Goal: Information Seeking & Learning: Check status

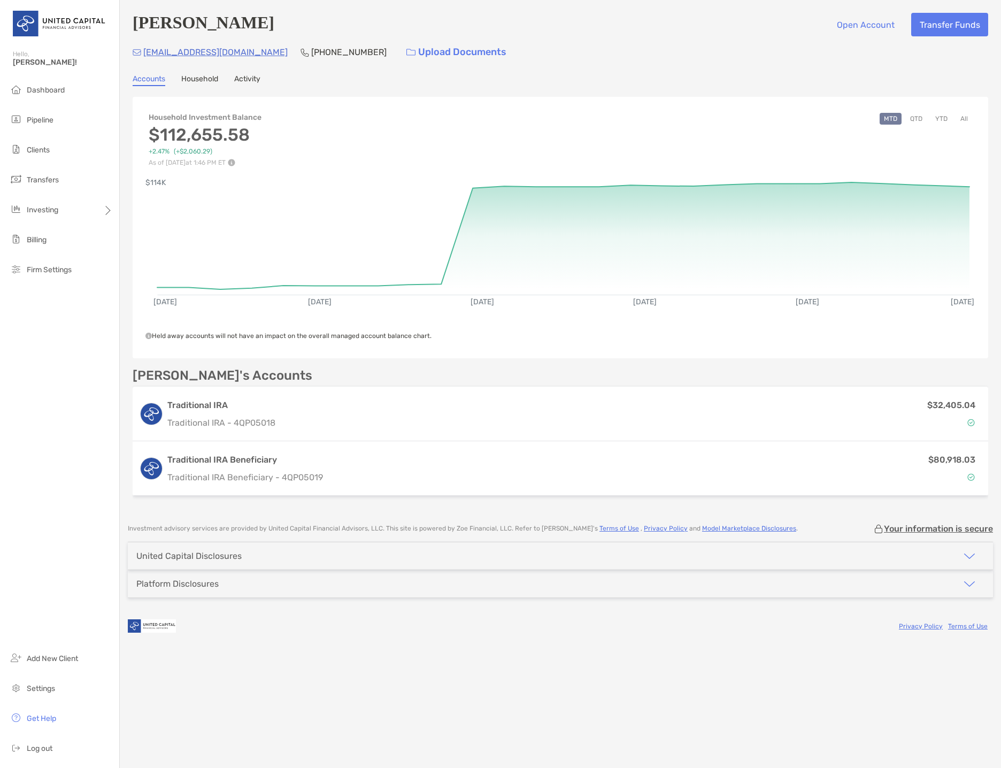
drag, startPoint x: 44, startPoint y: 148, endPoint x: 106, endPoint y: 167, distance: 65.1
click at [44, 148] on span "Clients" at bounding box center [38, 150] width 23 height 9
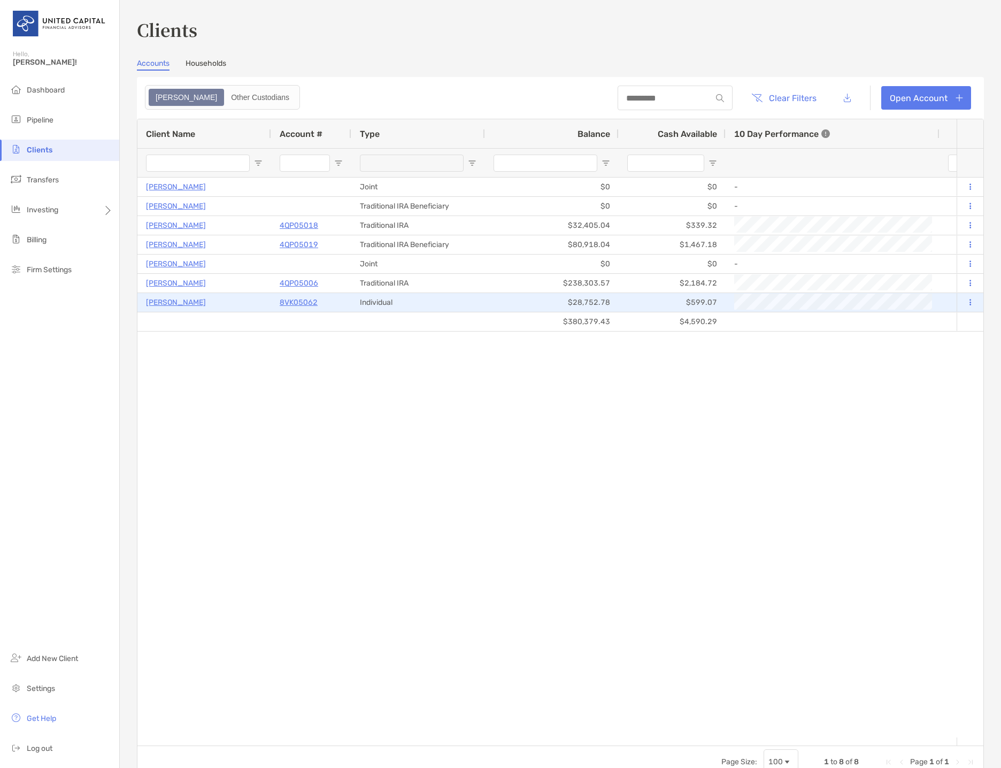
click at [158, 300] on p "[PERSON_NAME]" at bounding box center [176, 302] width 60 height 13
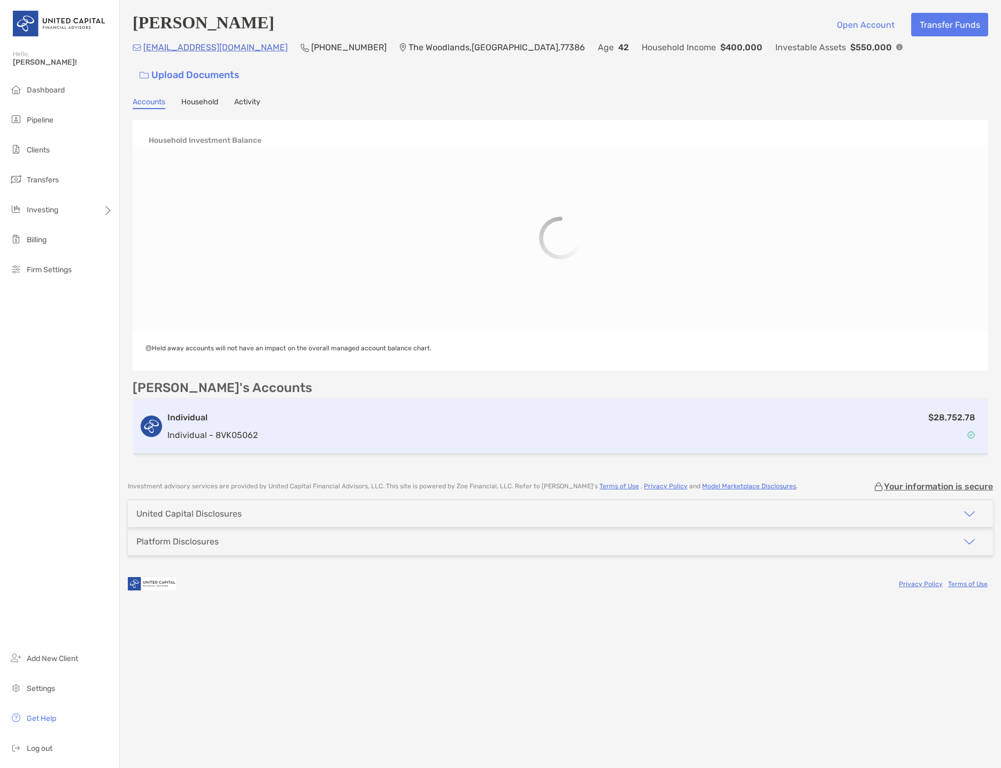
click at [189, 428] on p "Individual - 8VK05062" at bounding box center [212, 434] width 90 height 13
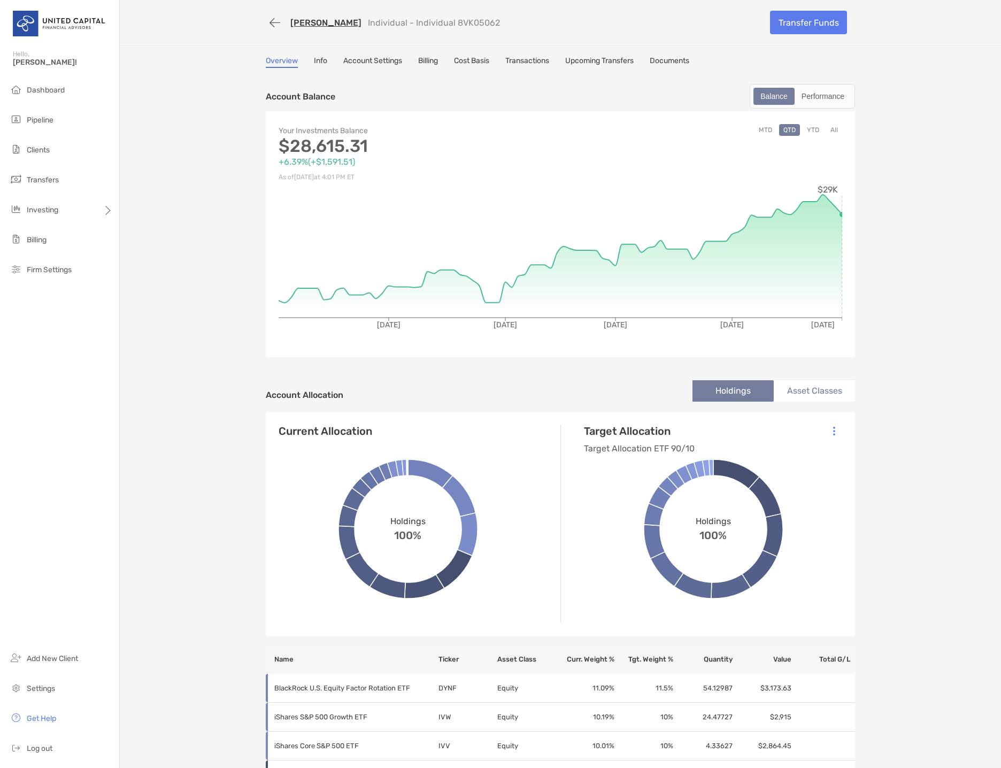
click at [797, 400] on li "Asset Classes" at bounding box center [814, 390] width 81 height 21
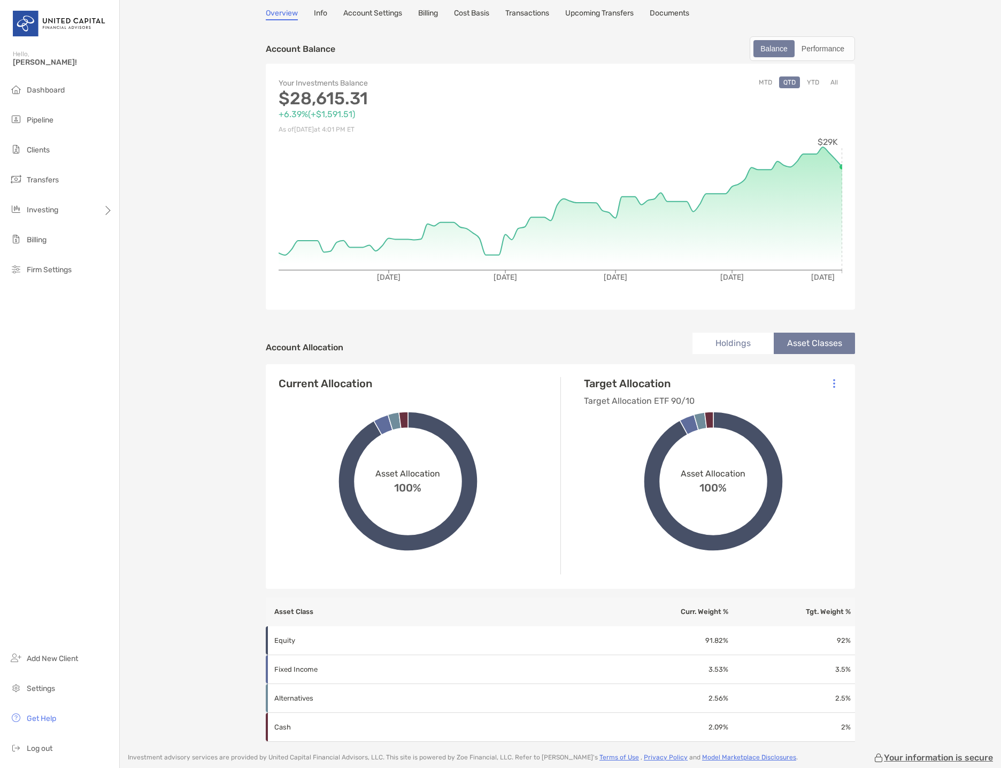
scroll to position [107, 0]
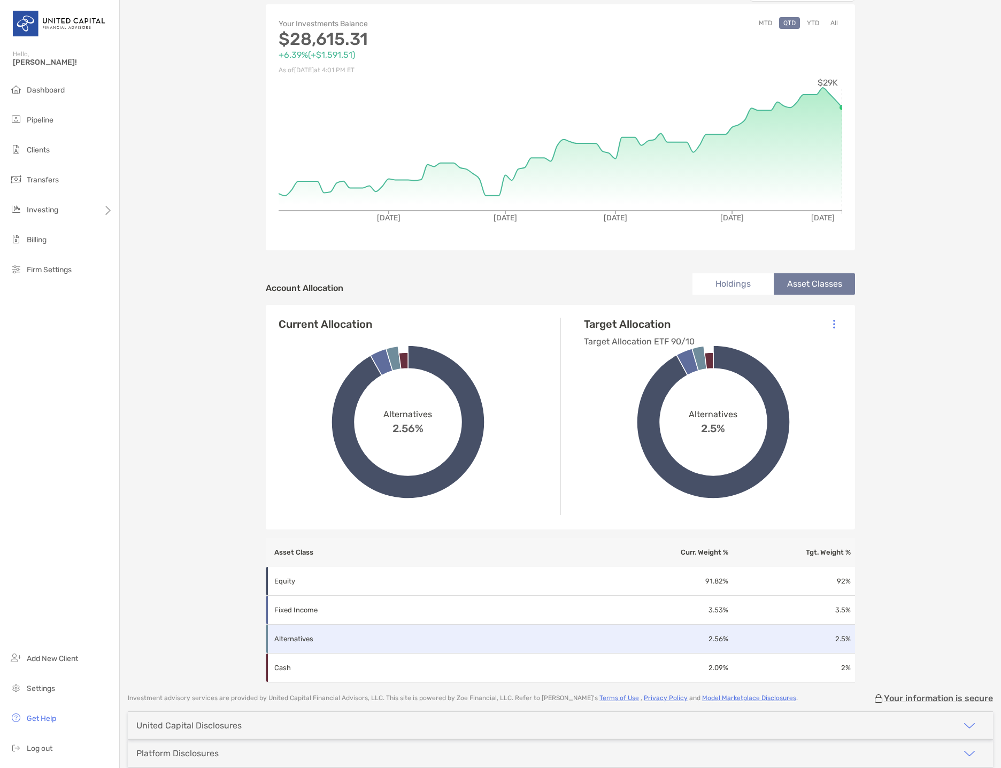
click at [560, 637] on td "Alternatives" at bounding box center [438, 639] width 344 height 29
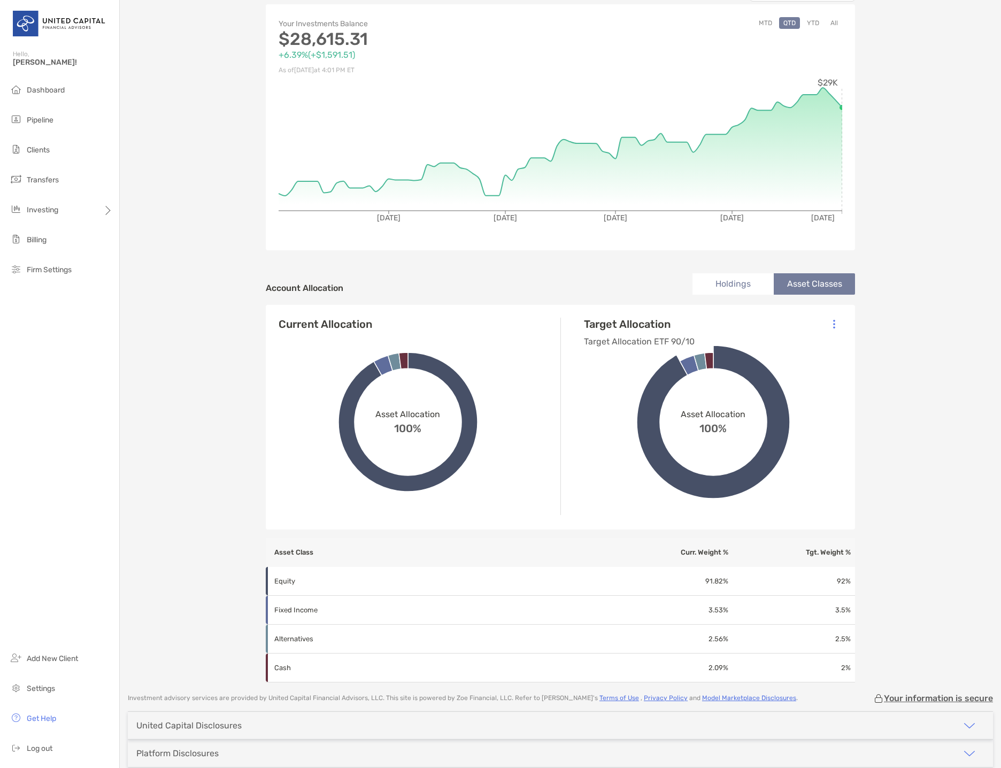
drag, startPoint x: 695, startPoint y: 292, endPoint x: 703, endPoint y: 292, distance: 7.5
click at [697, 292] on li "Holdings" at bounding box center [733, 283] width 81 height 21
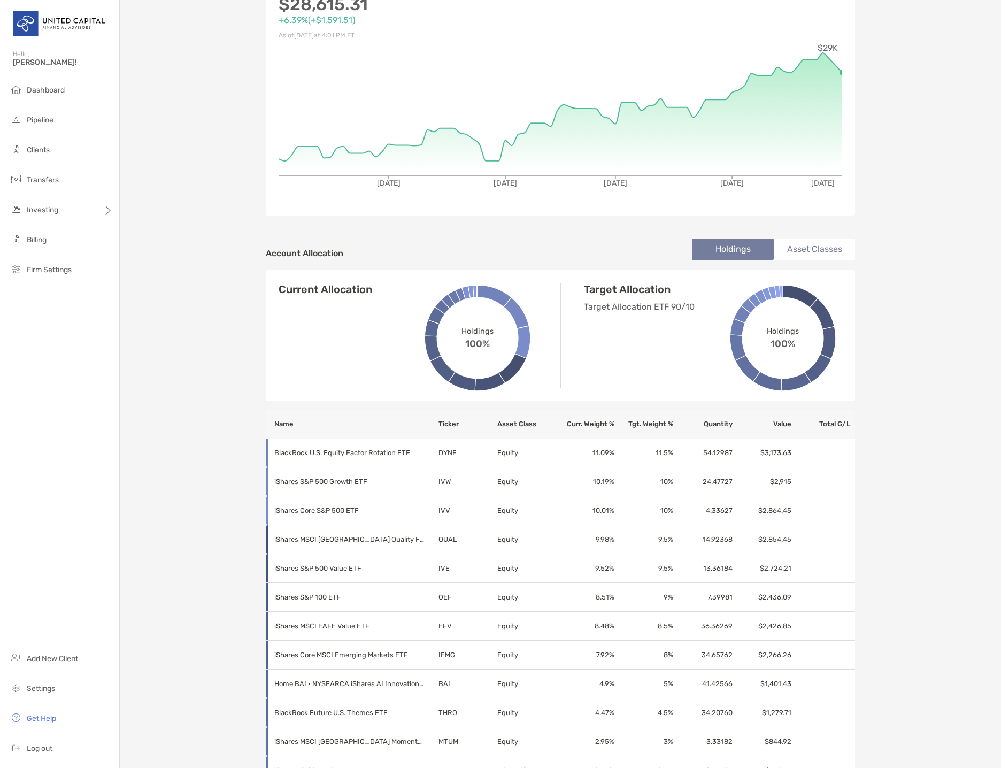
scroll to position [0, 0]
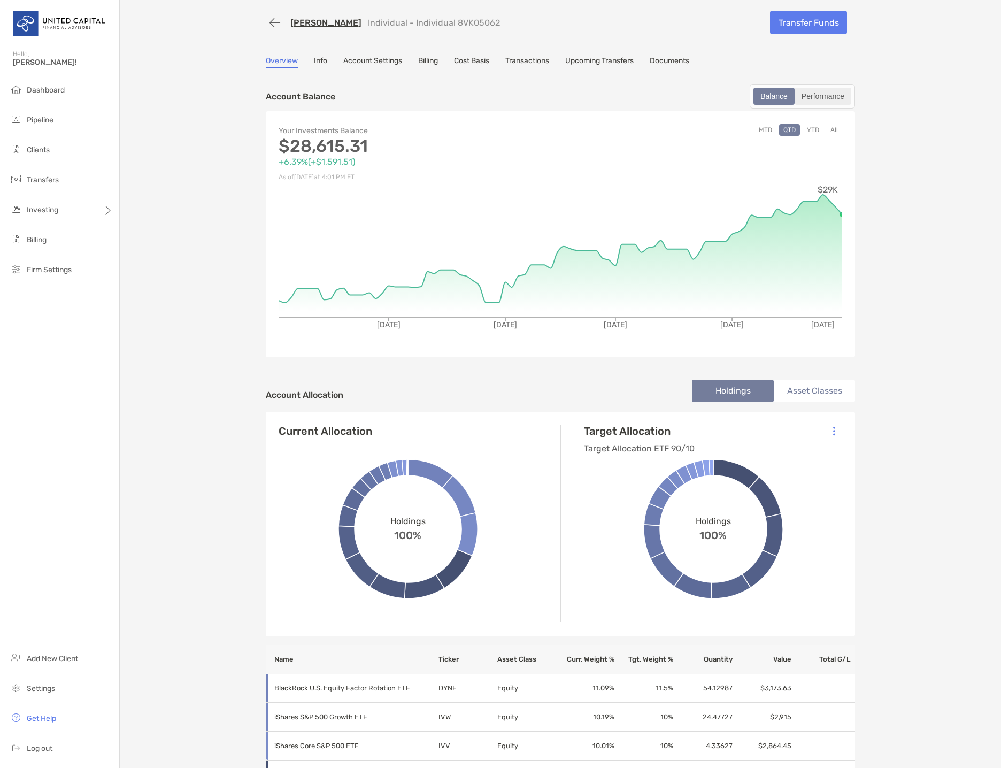
click at [818, 89] on div "Performance" at bounding box center [823, 96] width 55 height 15
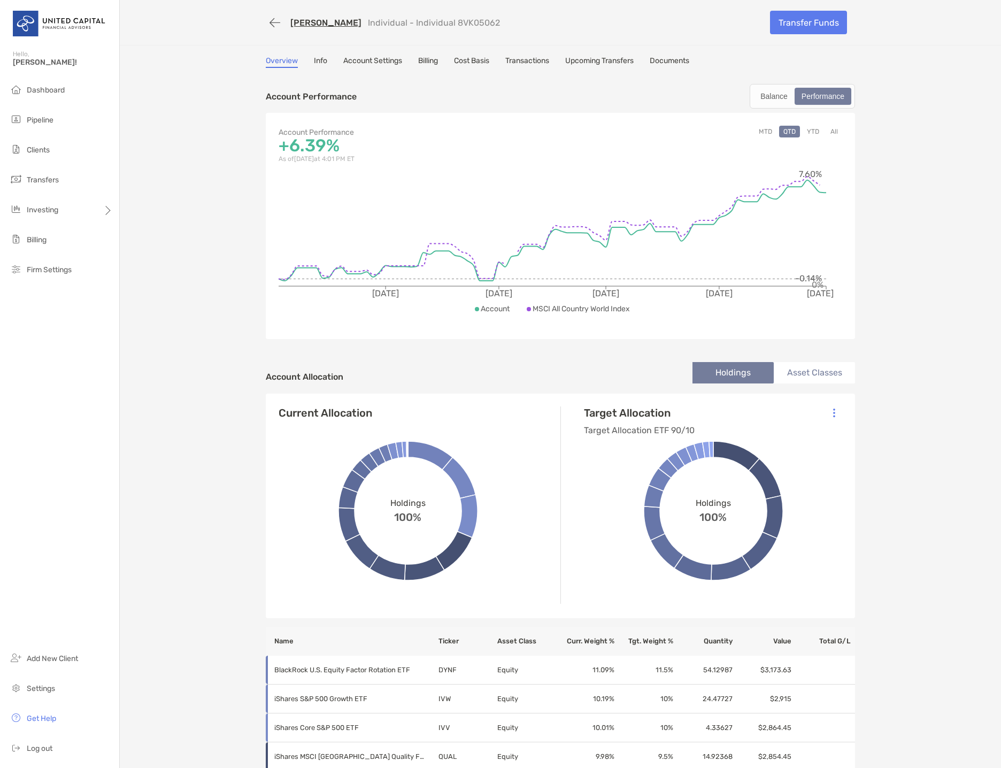
click at [803, 132] on button "YTD" at bounding box center [813, 132] width 21 height 12
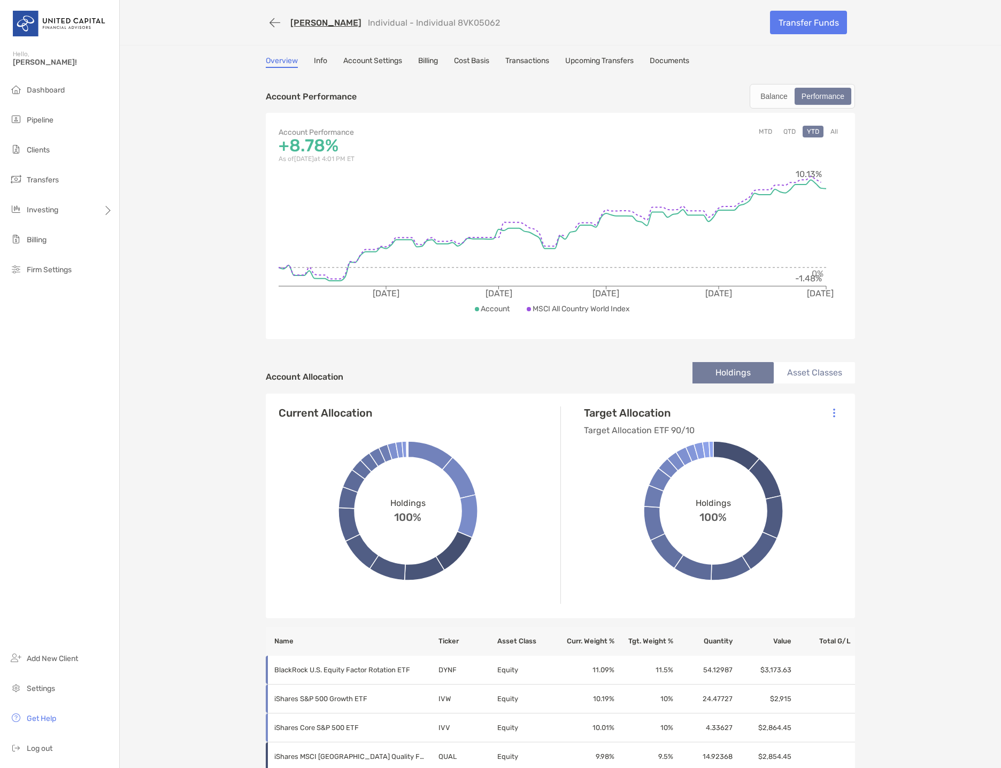
click at [377, 66] on link "Account Settings" at bounding box center [372, 62] width 59 height 12
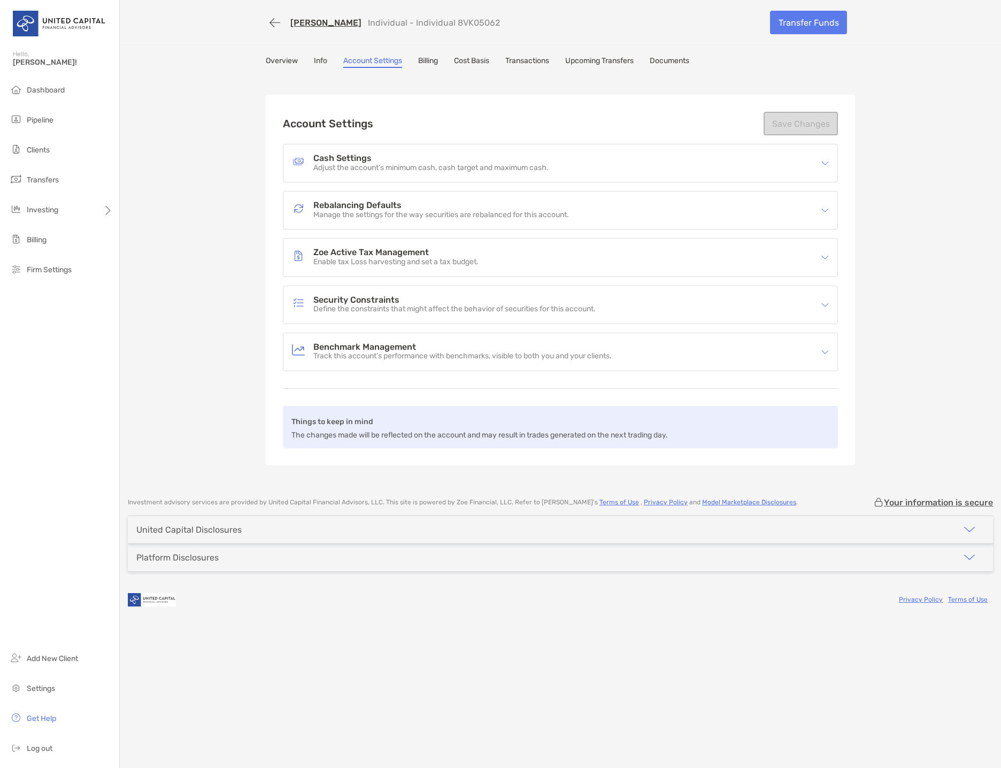
click at [385, 355] on p "Track this account’s performance with benchmarks, visible to both you and your …" at bounding box center [462, 356] width 298 height 9
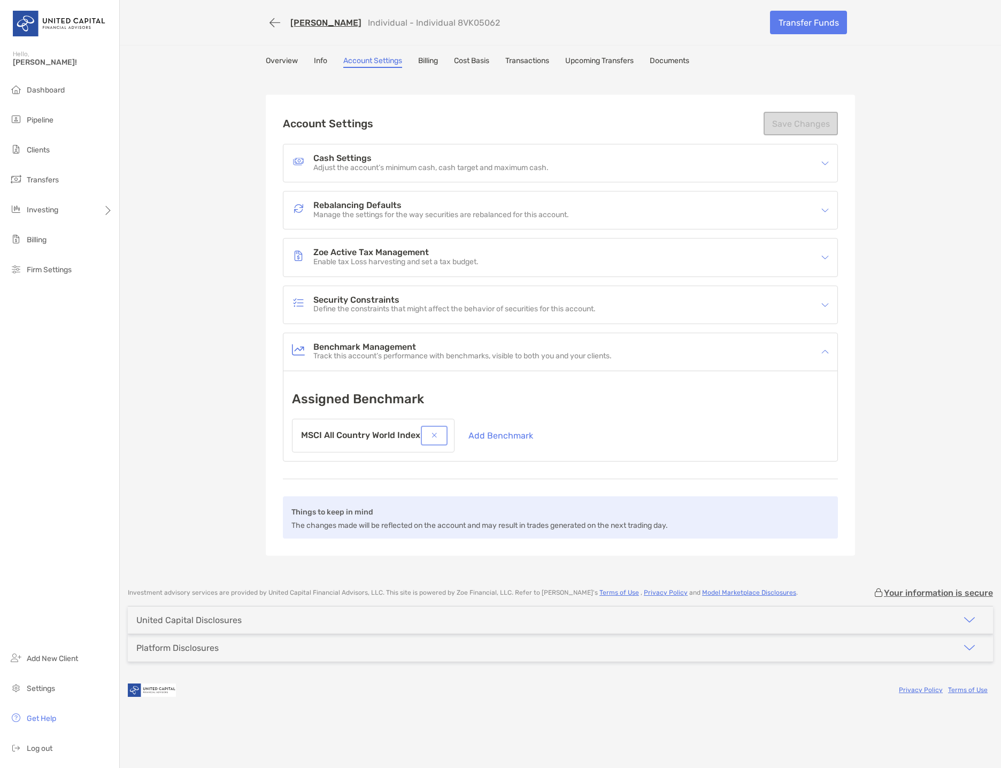
click at [436, 430] on button "button" at bounding box center [434, 436] width 22 height 16
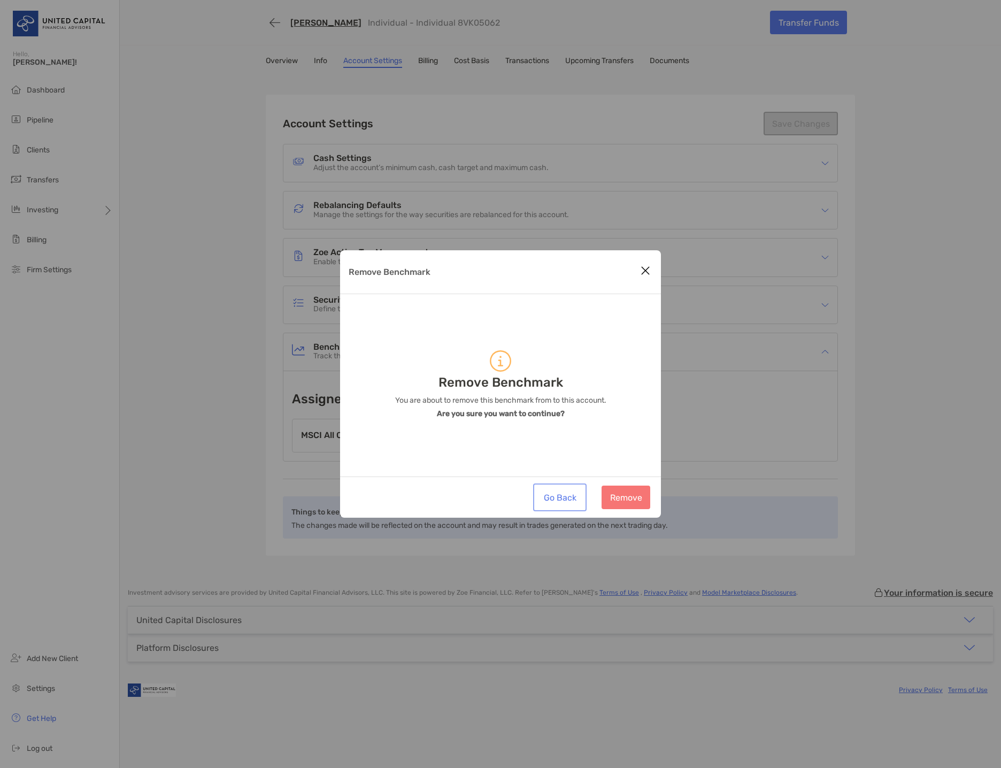
click at [563, 495] on button "Go Back" at bounding box center [559, 498] width 49 height 24
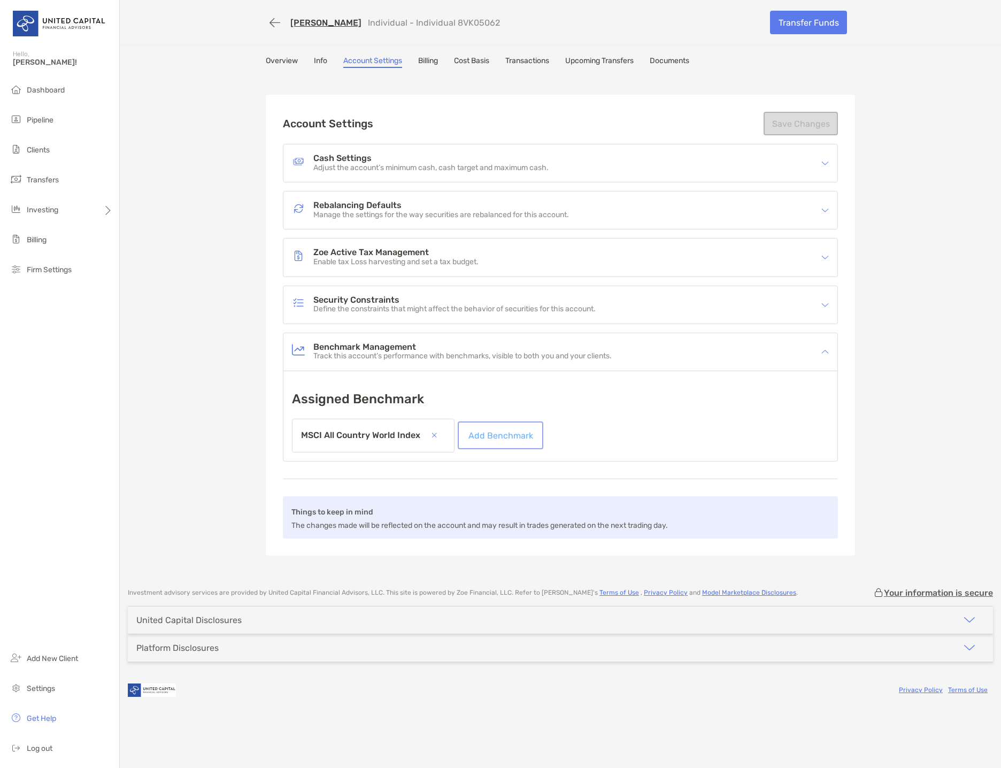
click at [502, 426] on link "Add Benchmark" at bounding box center [500, 436] width 81 height 24
click at [497, 437] on link "Add Benchmark" at bounding box center [500, 436] width 81 height 24
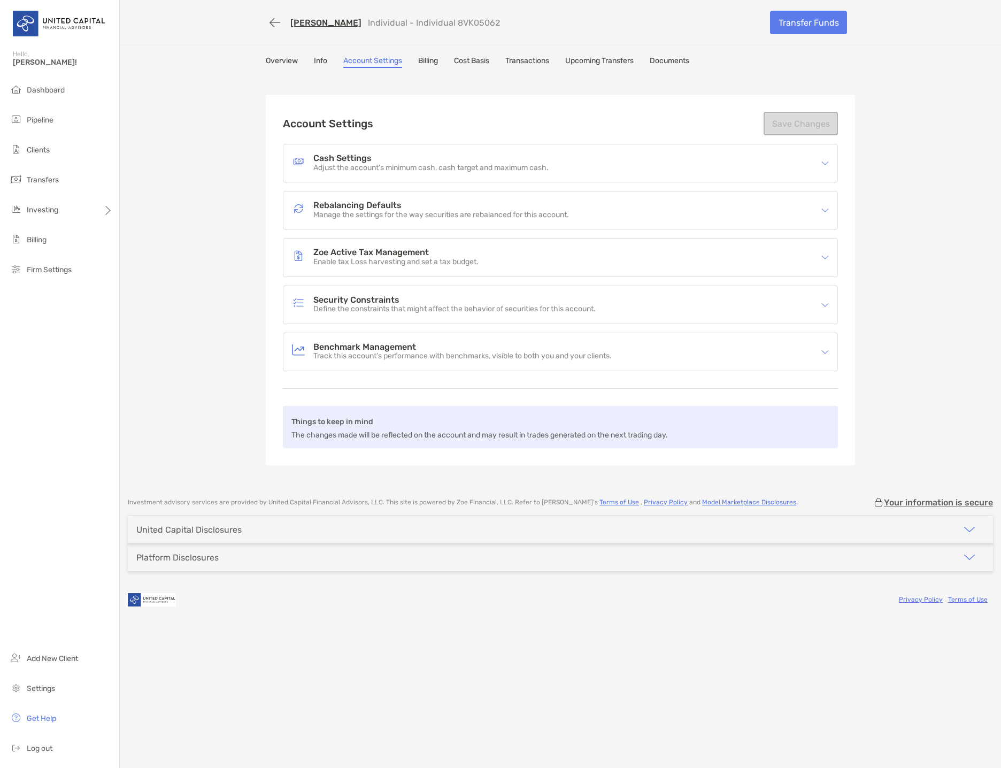
click at [292, 57] on link "Overview" at bounding box center [282, 62] width 32 height 12
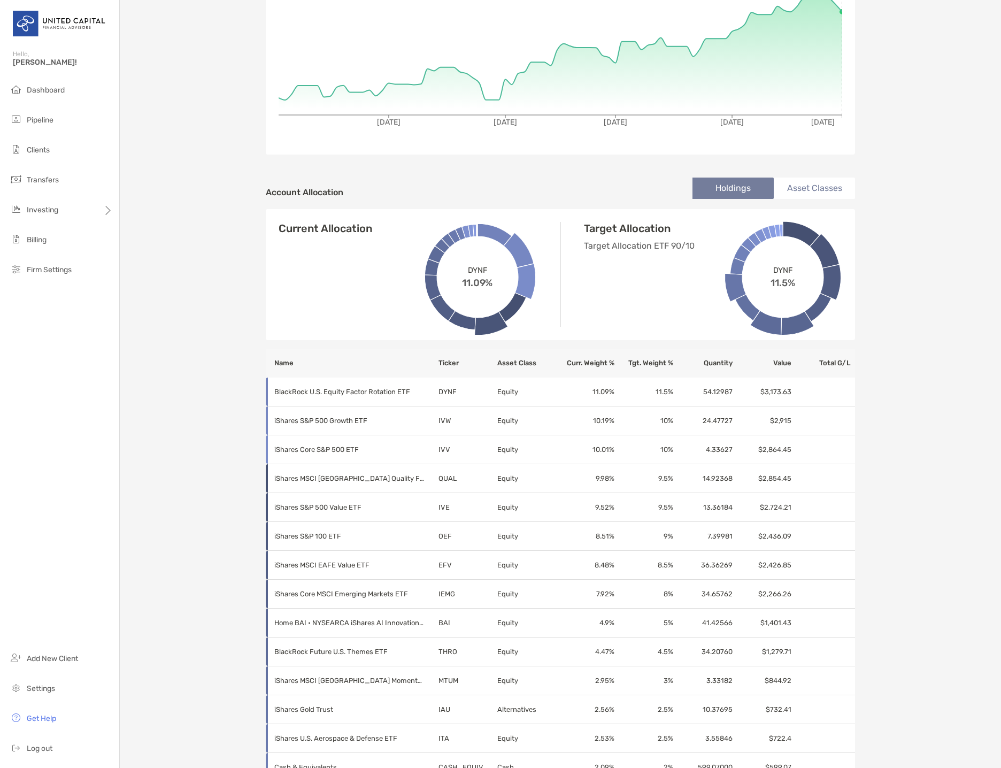
scroll to position [53, 0]
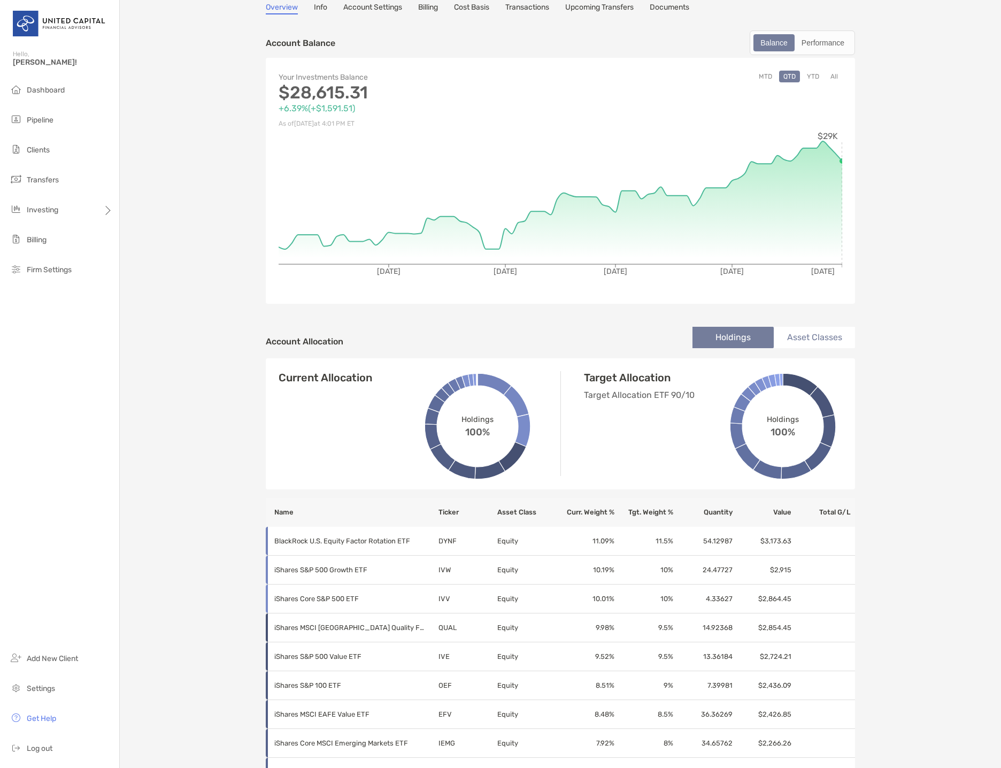
click at [806, 335] on li "Asset Classes" at bounding box center [814, 337] width 81 height 21
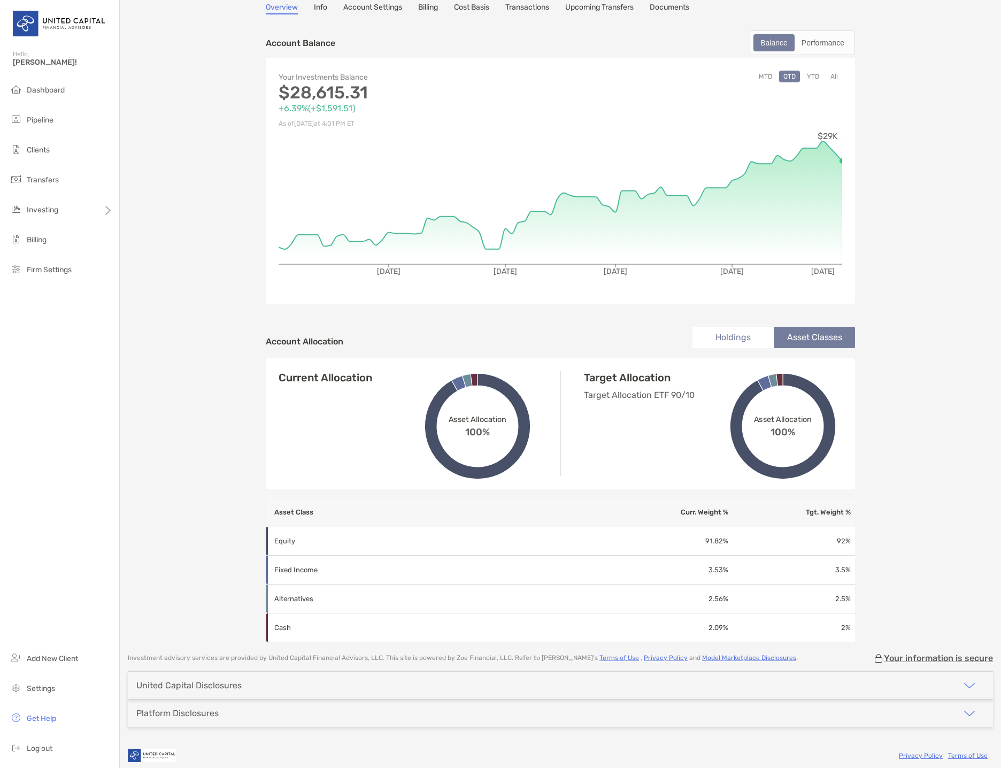
click at [739, 335] on li "Holdings" at bounding box center [733, 337] width 81 height 21
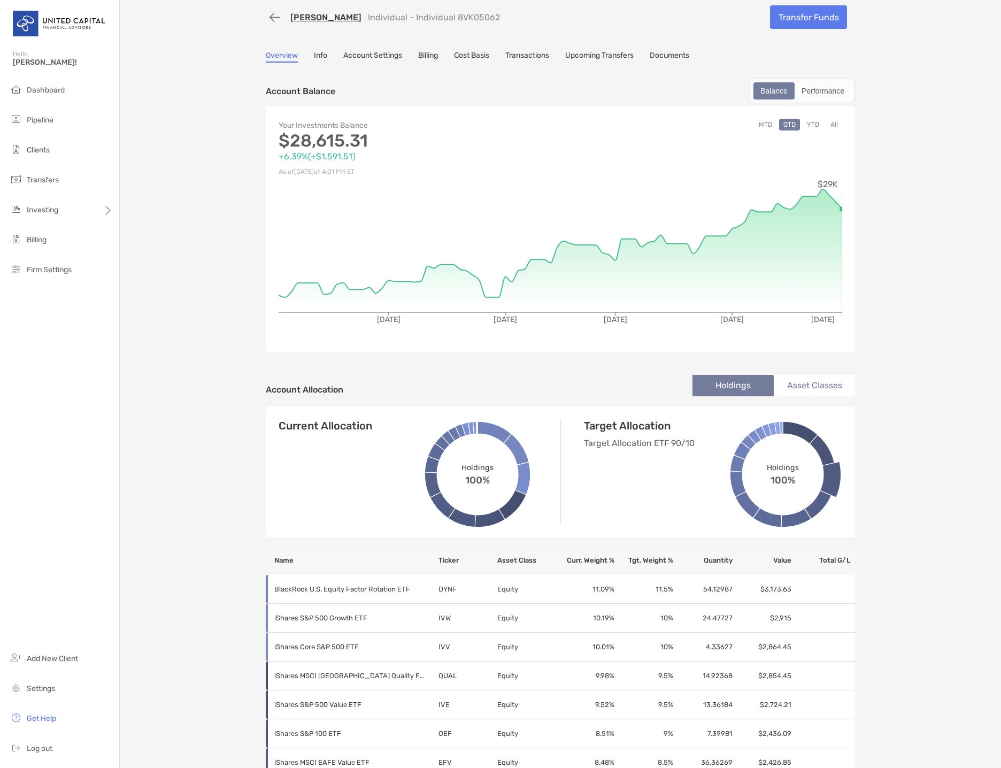
scroll to position [0, 0]
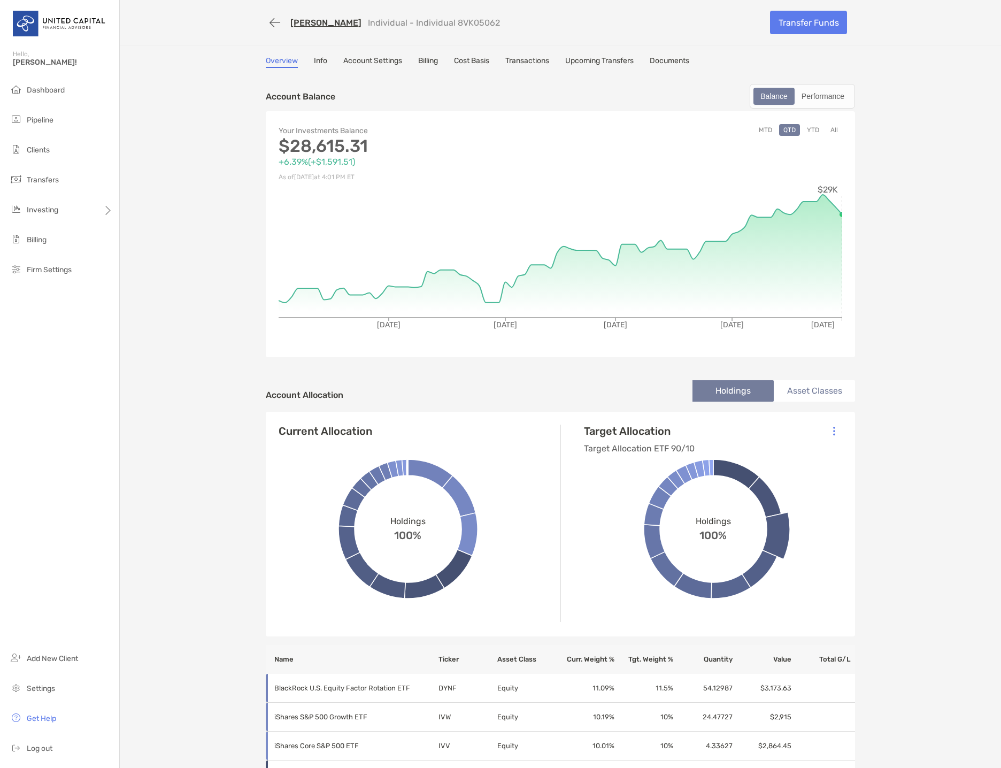
click at [821, 86] on div "Balance Performance" at bounding box center [802, 96] width 105 height 25
click at [818, 96] on div "Performance" at bounding box center [823, 96] width 55 height 15
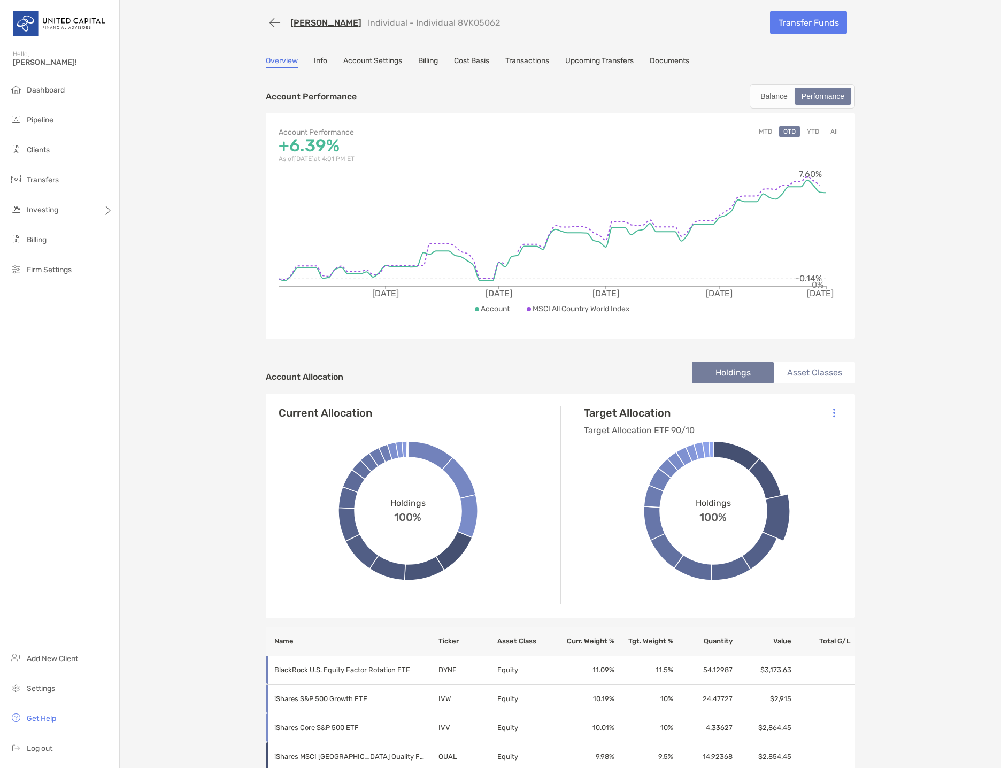
click at [882, 244] on div "[PERSON_NAME] Individual - Individual 8VK05062 Transfer Funds Overview Info Acc…" at bounding box center [561, 617] width 882 height 1234
click at [764, 100] on div "Balance" at bounding box center [774, 96] width 39 height 15
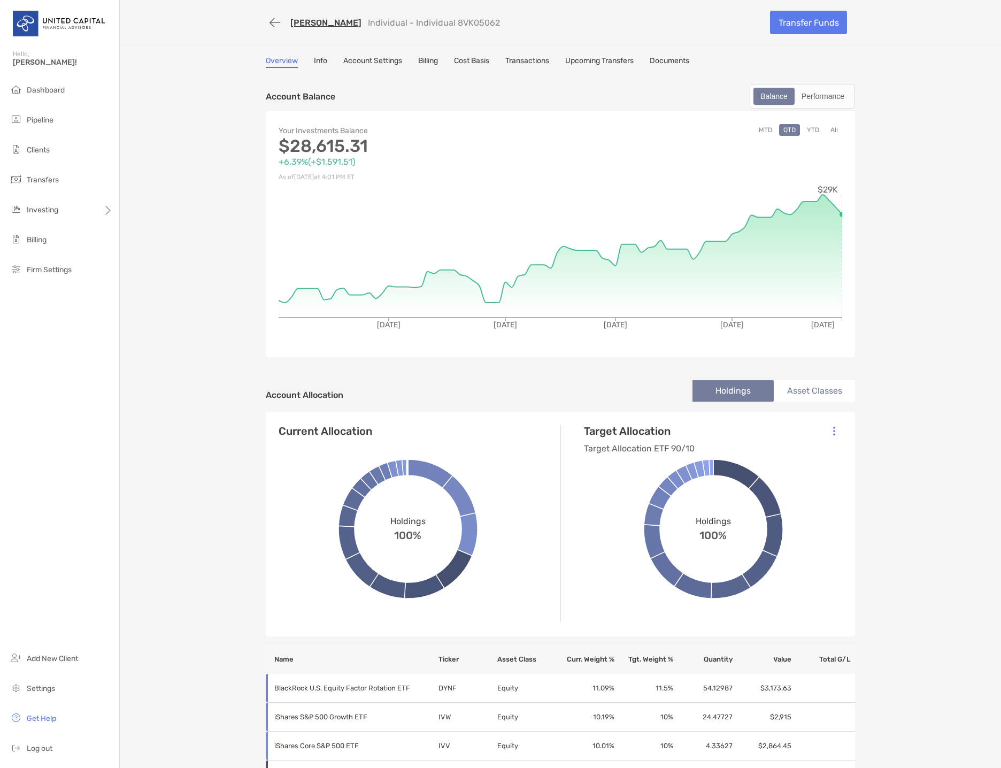
click at [812, 393] on li "Asset Classes" at bounding box center [814, 390] width 81 height 21
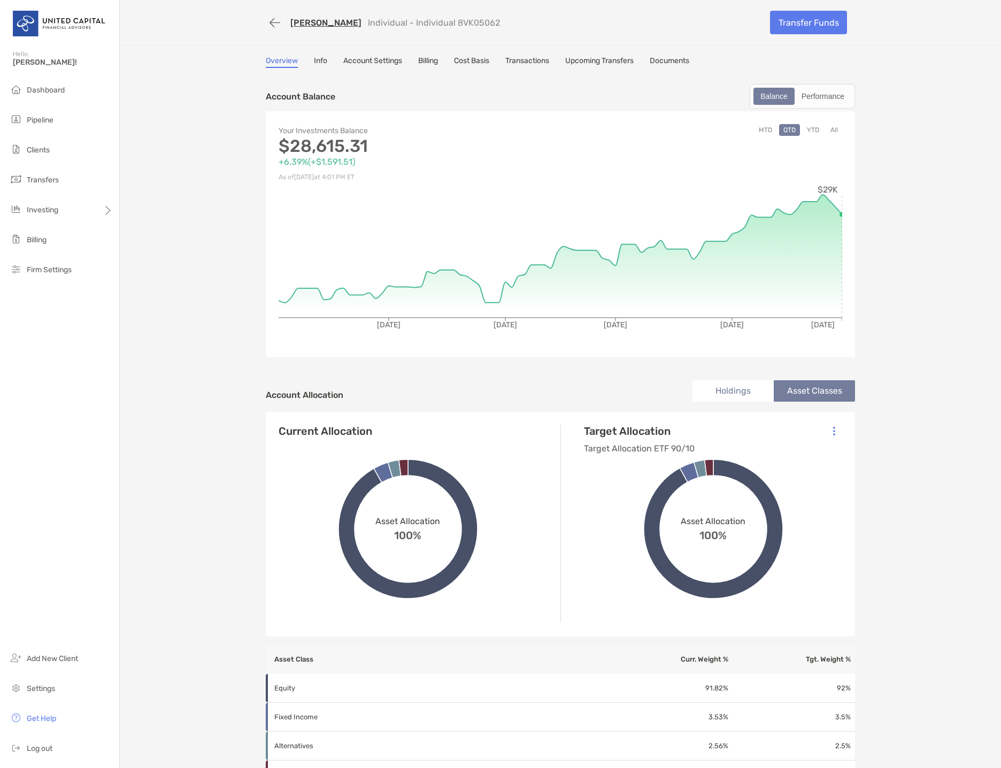
click at [786, 378] on div "Account Allocation Holdings Asset Classes Current Allocation Holdings 100% DYNF…" at bounding box center [560, 580] width 589 height 419
click at [744, 392] on li "Holdings" at bounding box center [733, 390] width 81 height 21
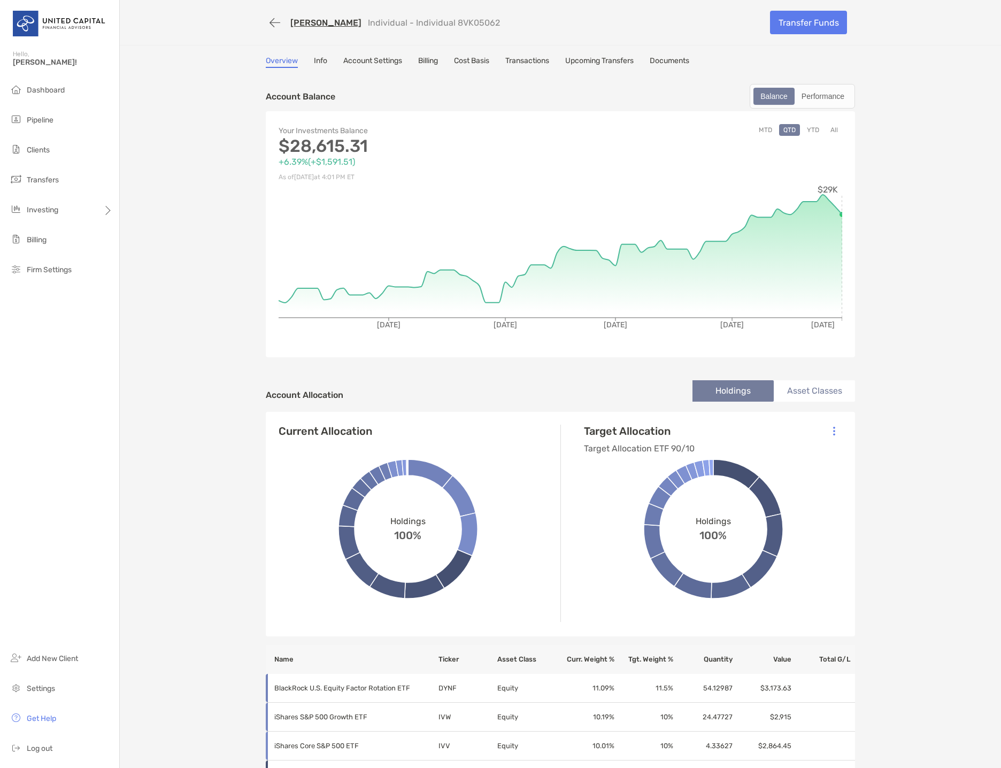
click at [539, 59] on link "Transactions" at bounding box center [528, 62] width 44 height 12
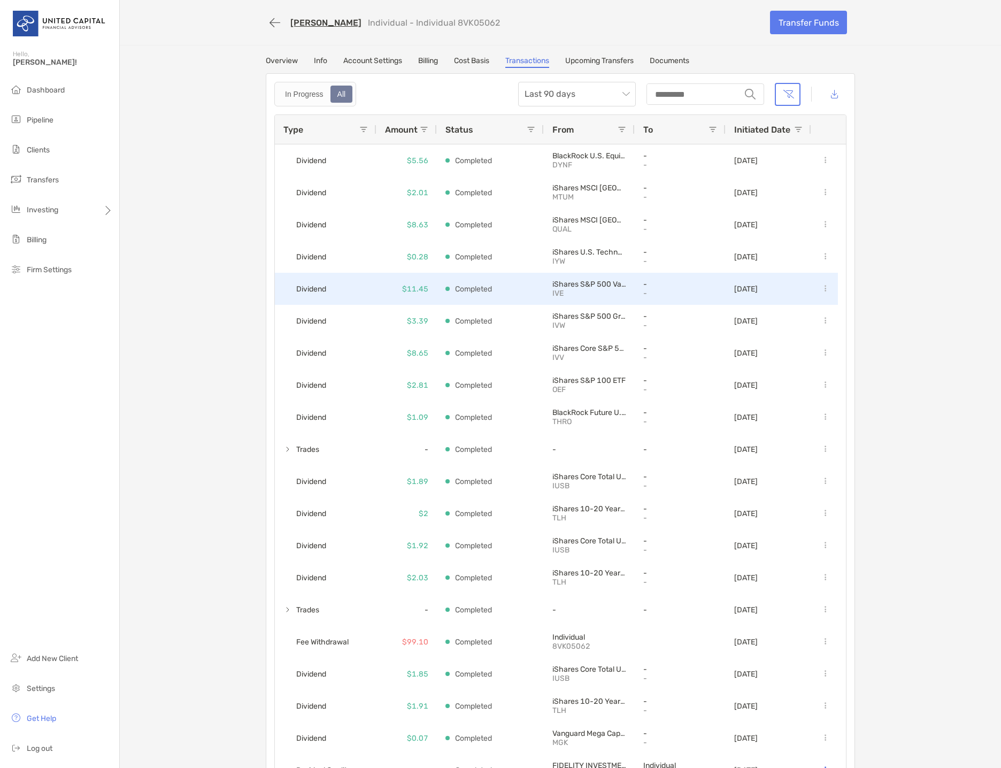
scroll to position [43, 0]
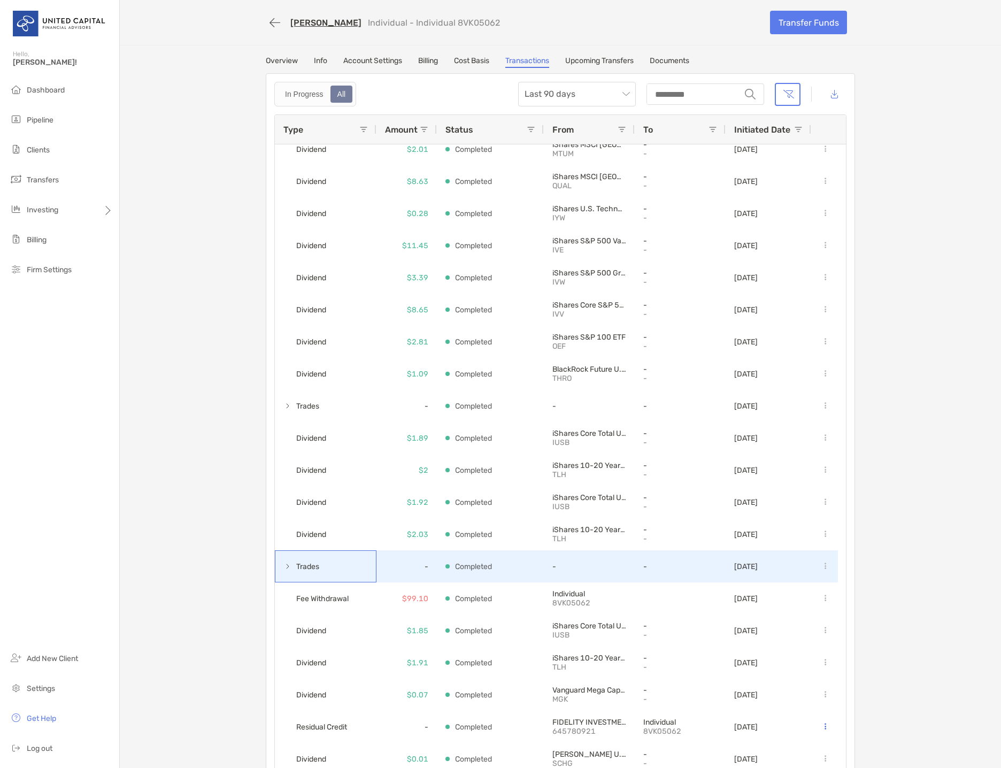
click at [284, 570] on span at bounding box center [288, 566] width 9 height 9
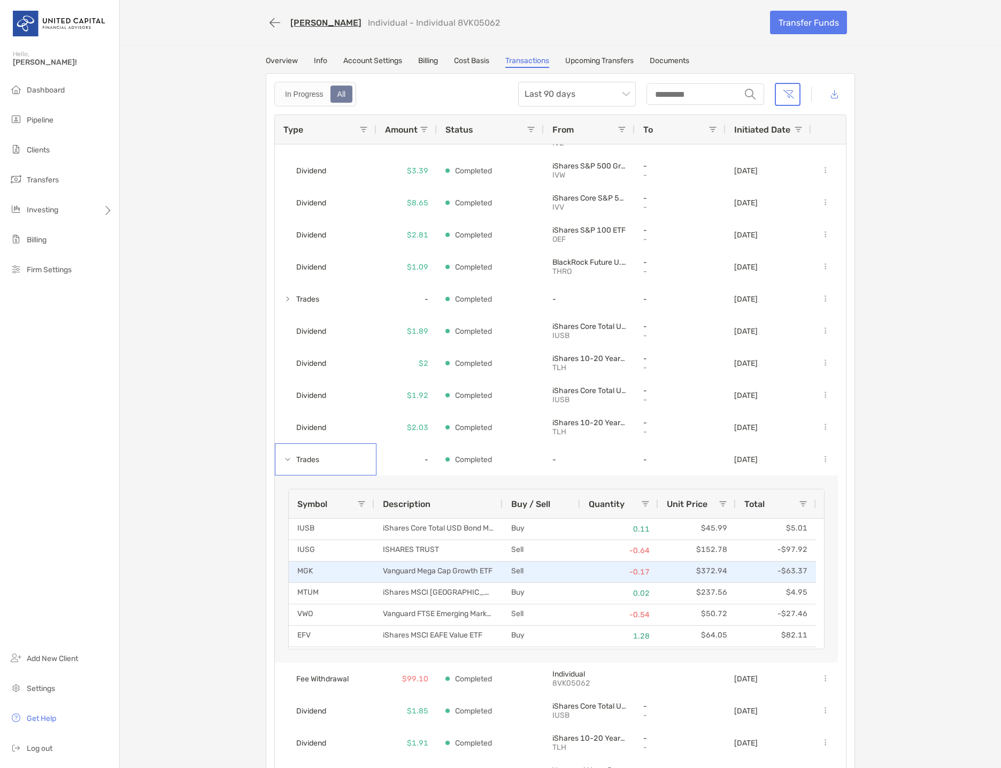
scroll to position [105, 0]
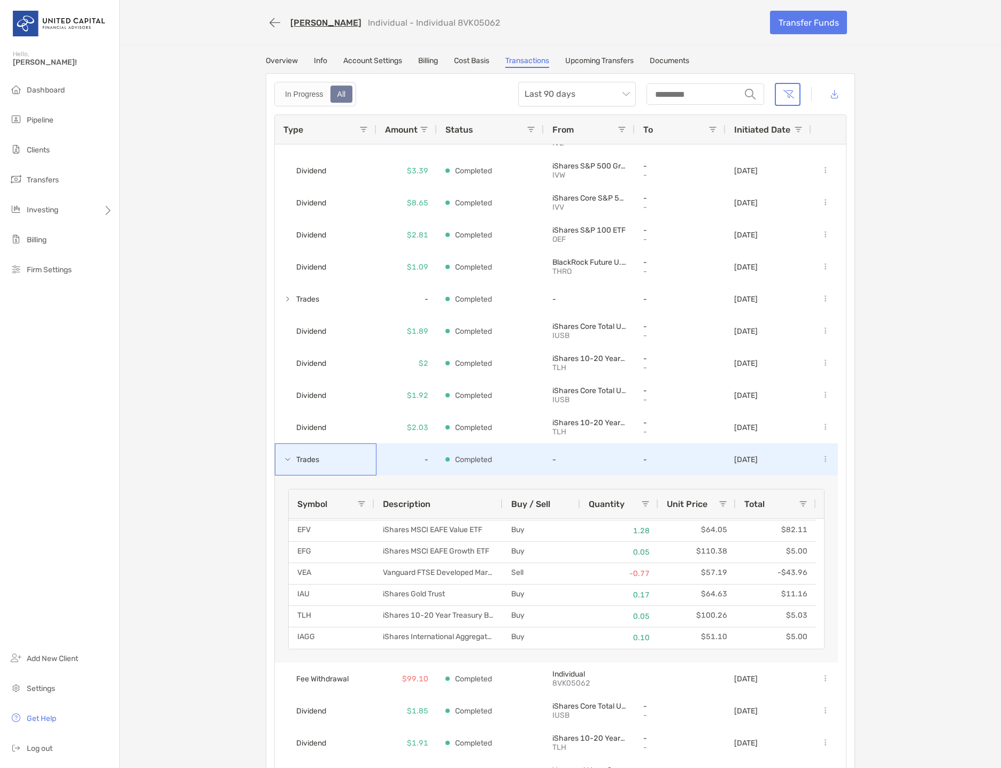
click at [284, 460] on span at bounding box center [288, 459] width 9 height 9
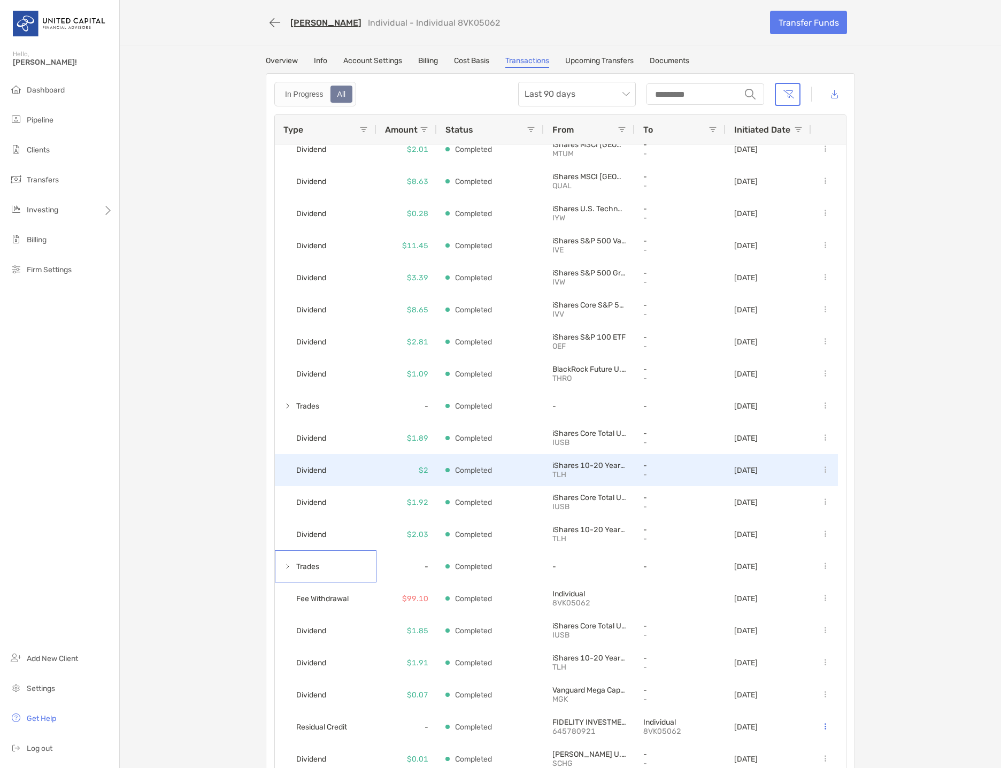
scroll to position [0, 0]
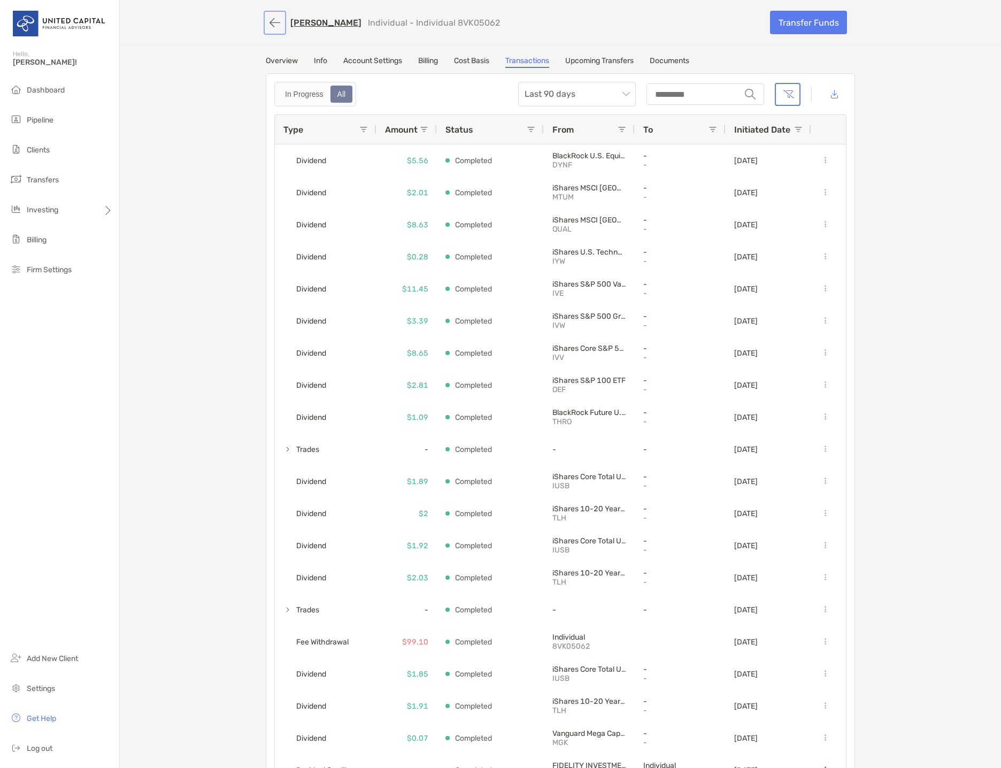
click at [271, 28] on button "button" at bounding box center [275, 23] width 18 height 20
